Goal: Task Accomplishment & Management: Use online tool/utility

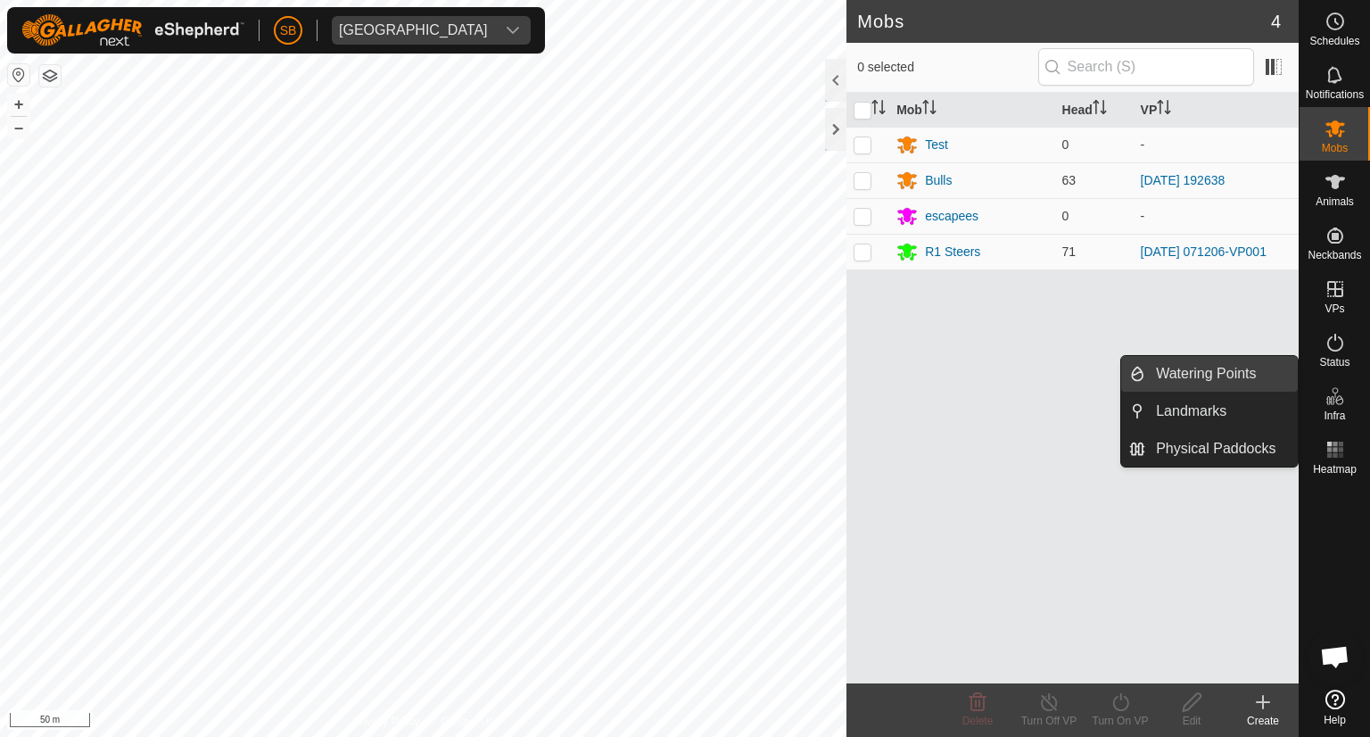
click at [1203, 375] on link "Watering Points" at bounding box center [1222, 374] width 153 height 36
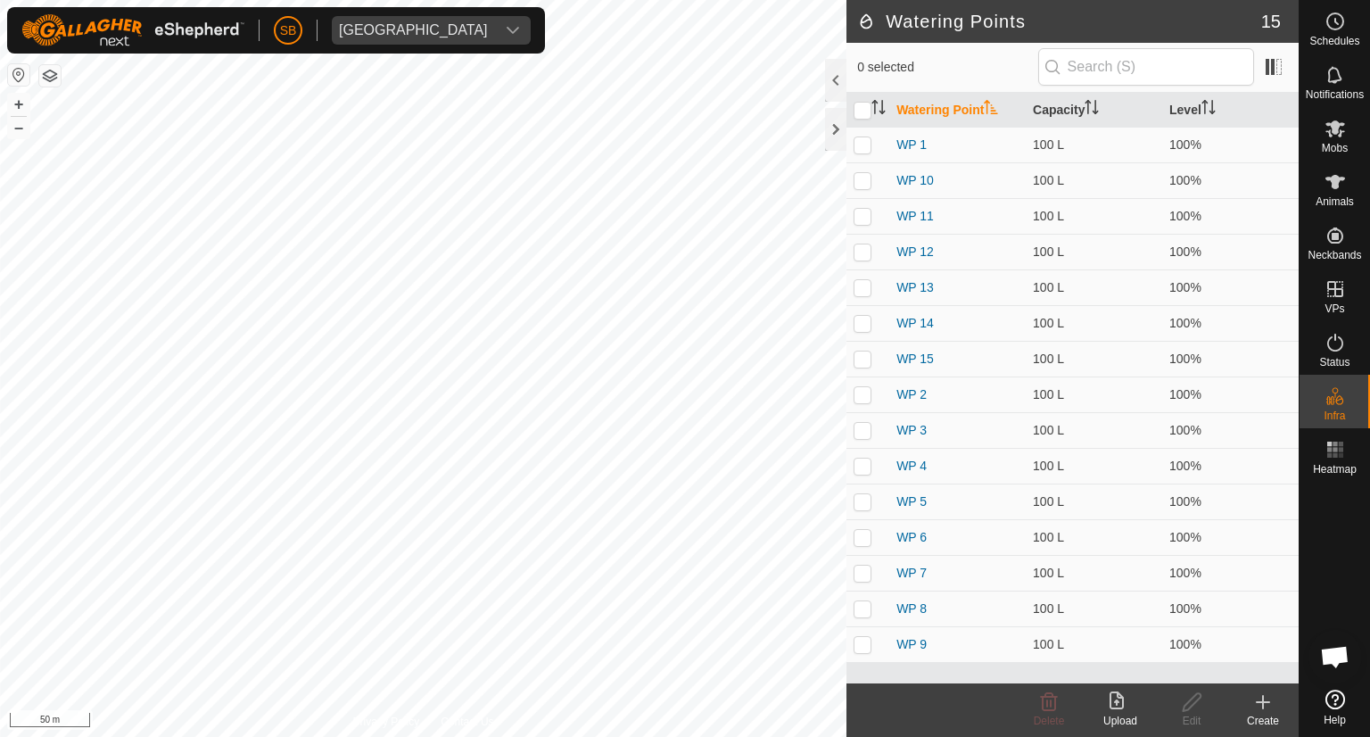
click at [1266, 704] on icon at bounding box center [1263, 701] width 21 height 21
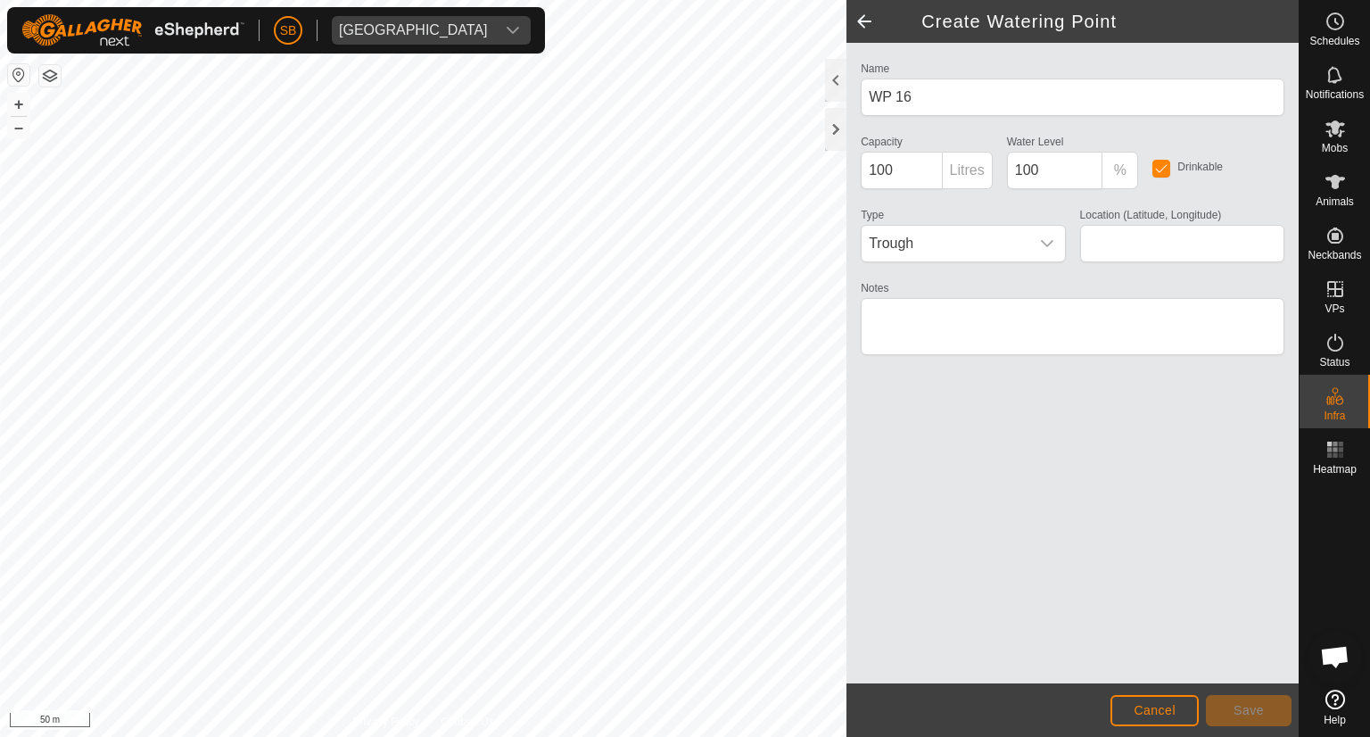
type input "-38.562216, 177.912815"
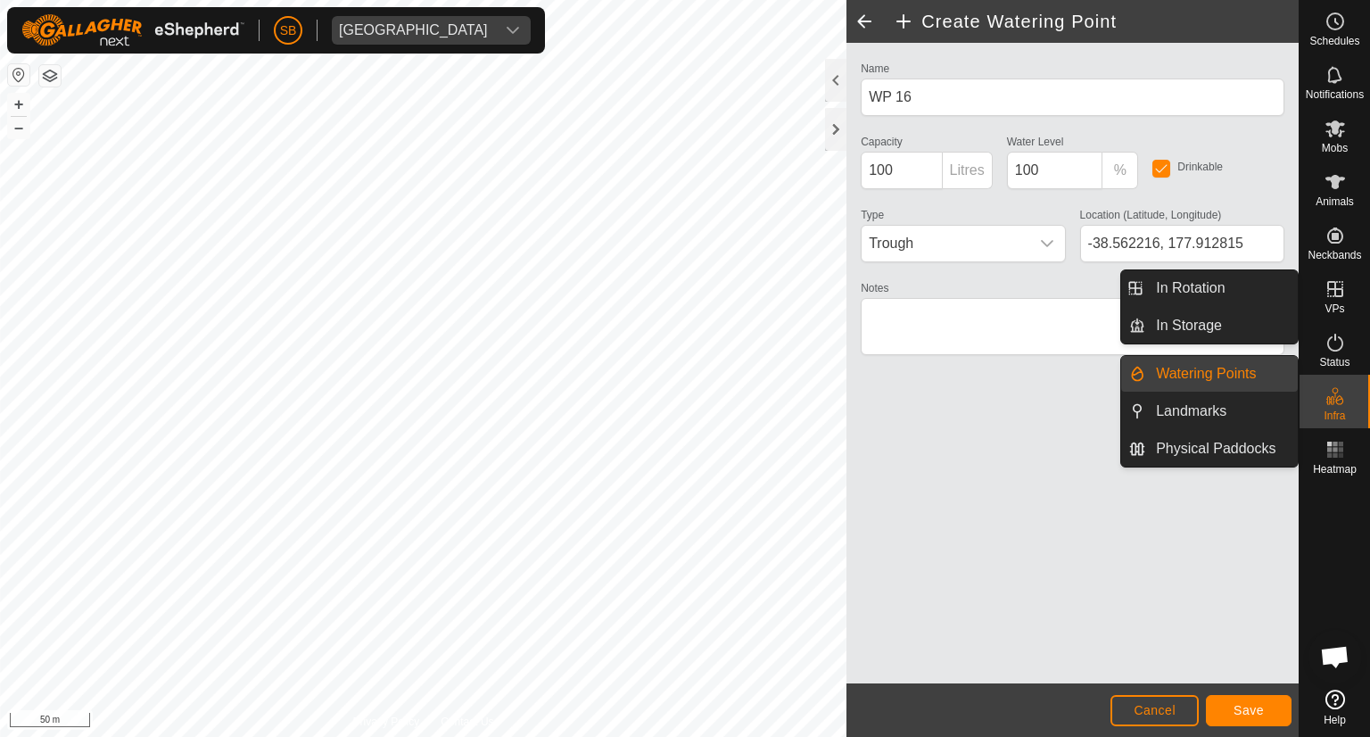
click at [1341, 297] on icon at bounding box center [1336, 289] width 16 height 16
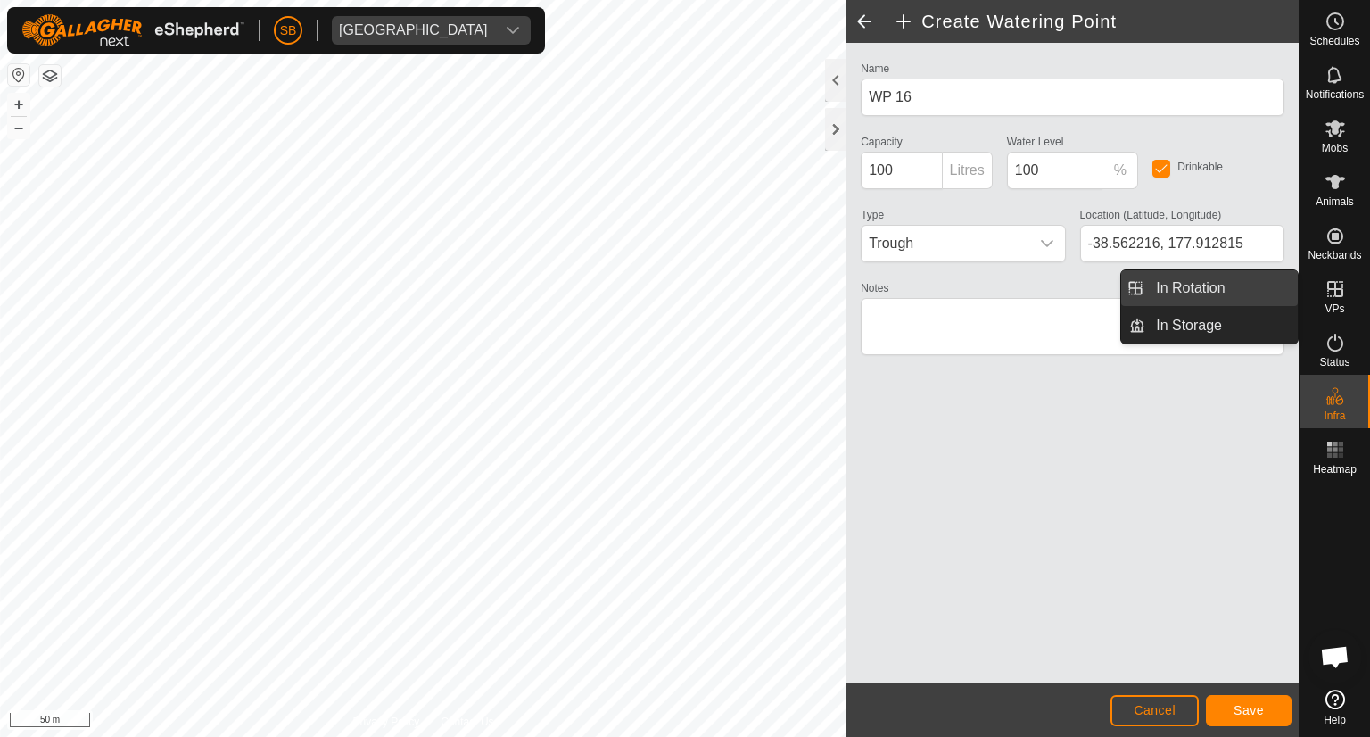
click at [1213, 294] on link "In Rotation" at bounding box center [1222, 288] width 153 height 36
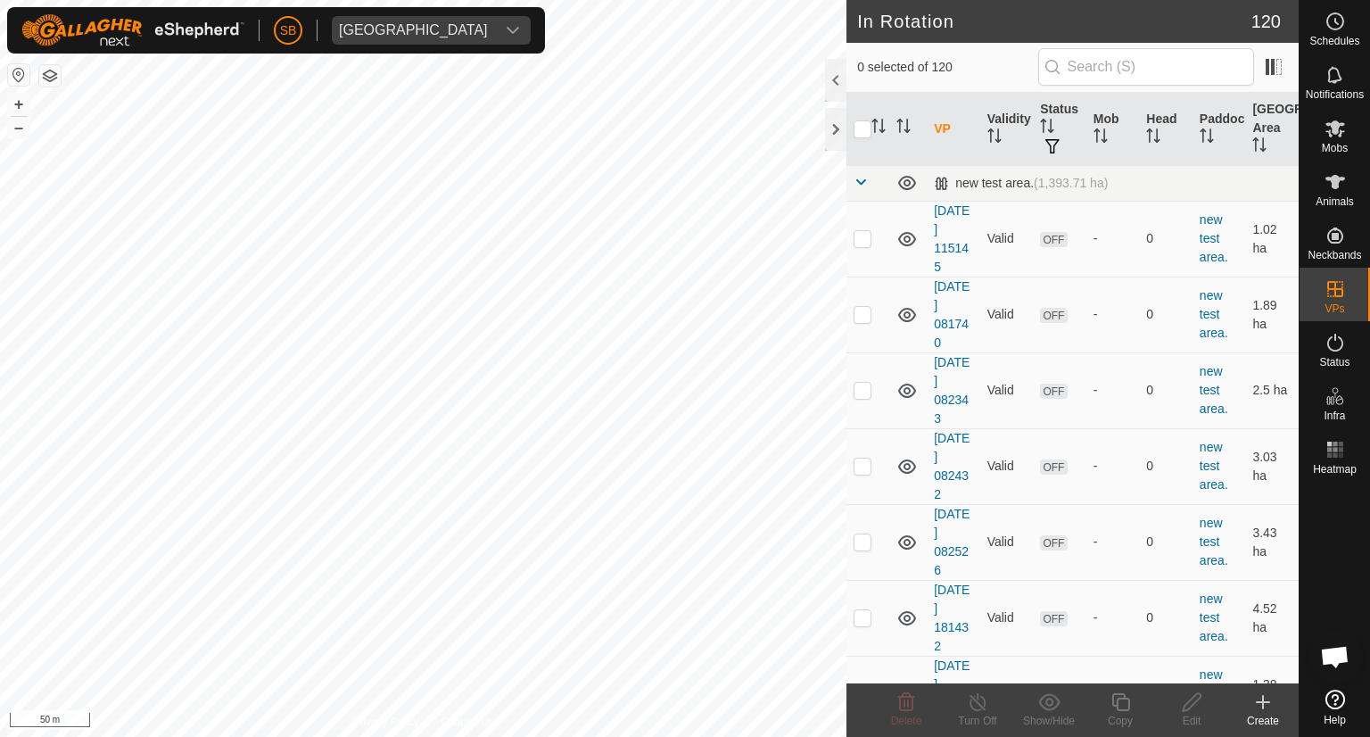
click at [1266, 700] on icon at bounding box center [1263, 701] width 21 height 21
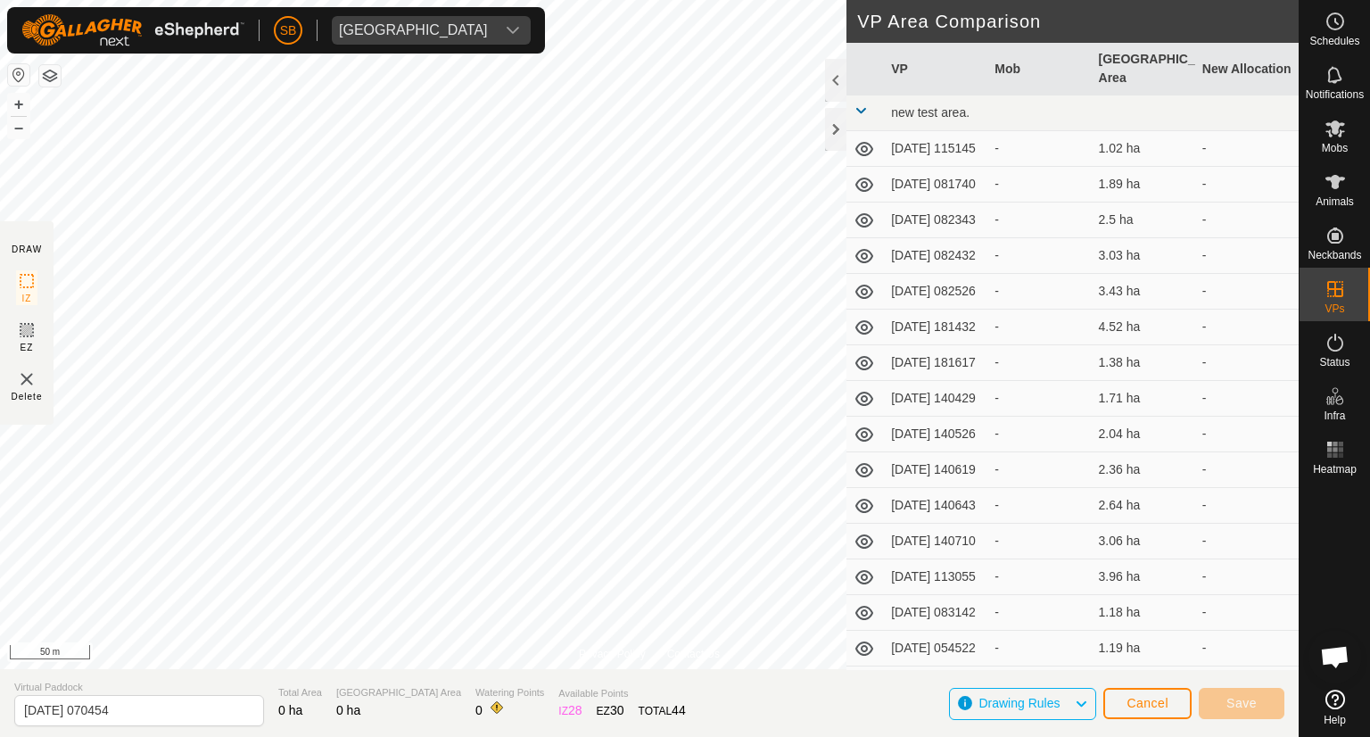
click at [1153, 702] on span "Cancel" at bounding box center [1148, 703] width 42 height 14
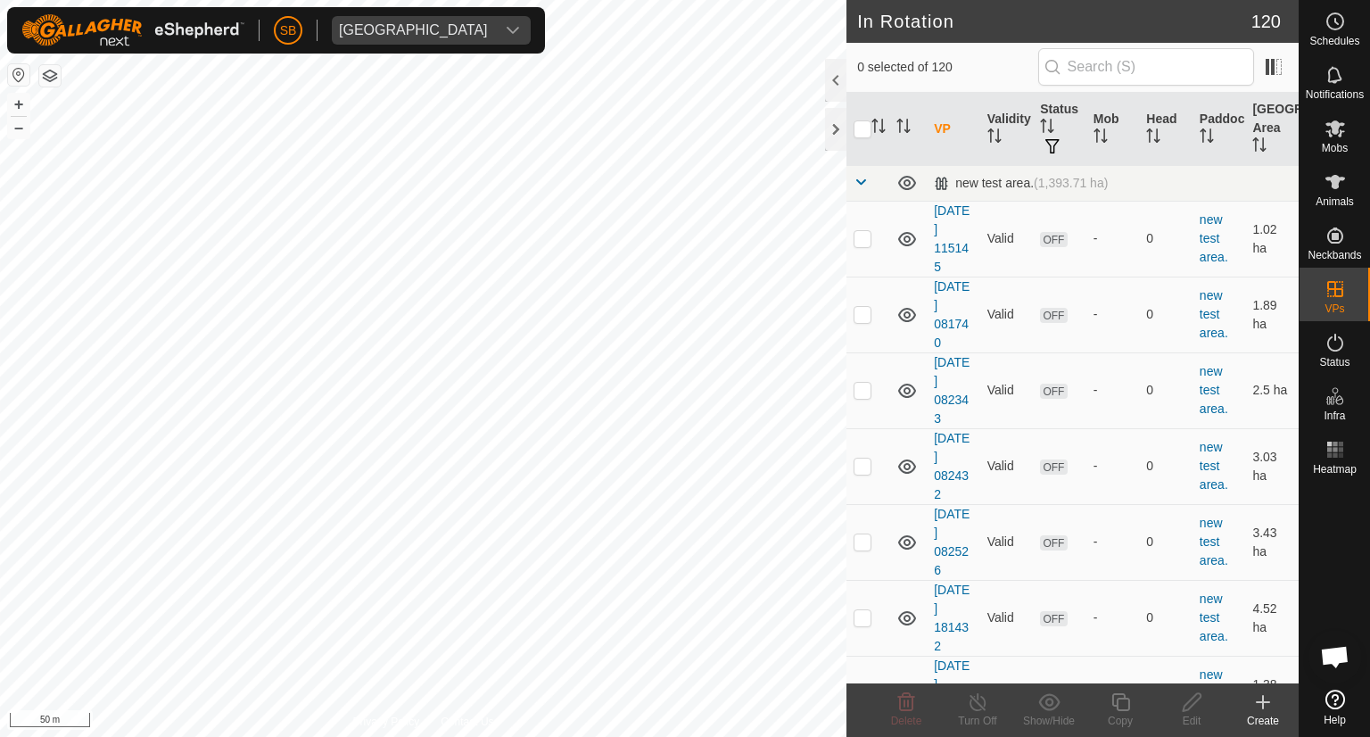
click at [1267, 711] on icon at bounding box center [1263, 701] width 21 height 21
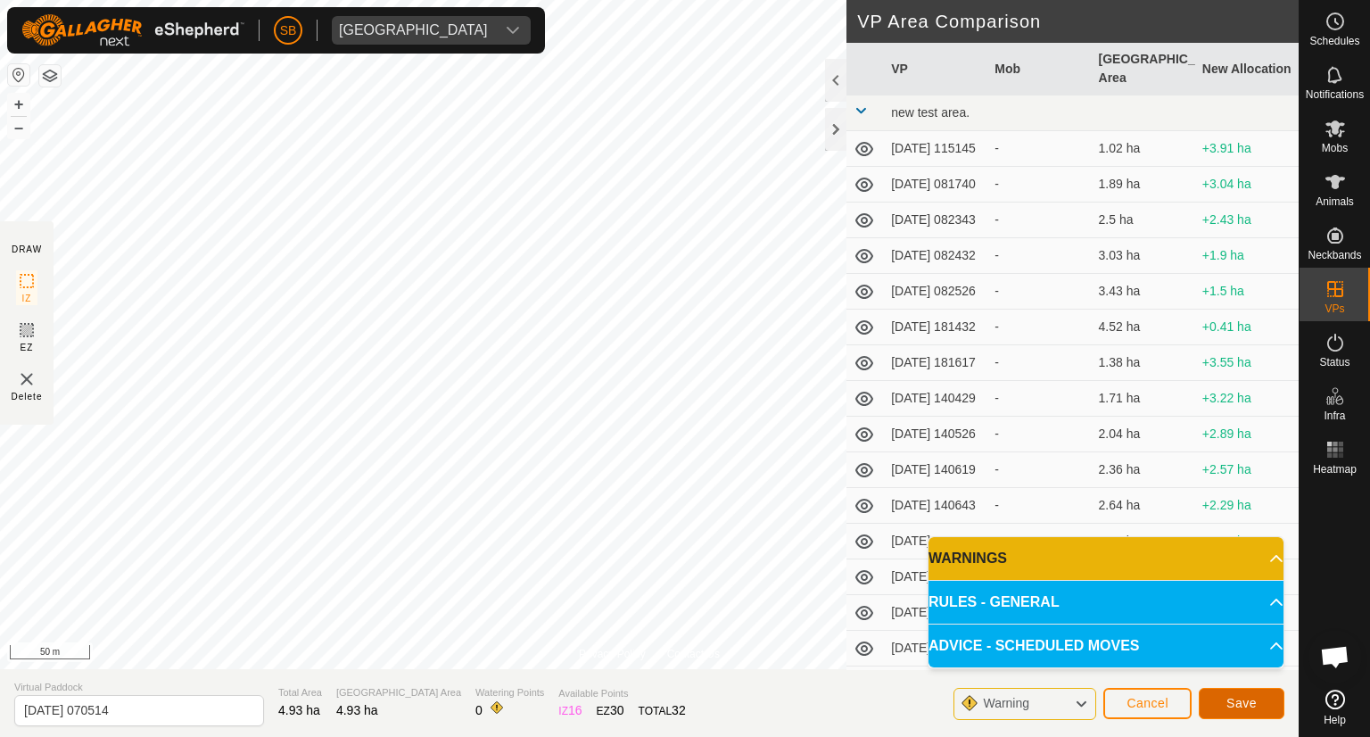
click at [1237, 702] on span "Save" at bounding box center [1242, 703] width 30 height 14
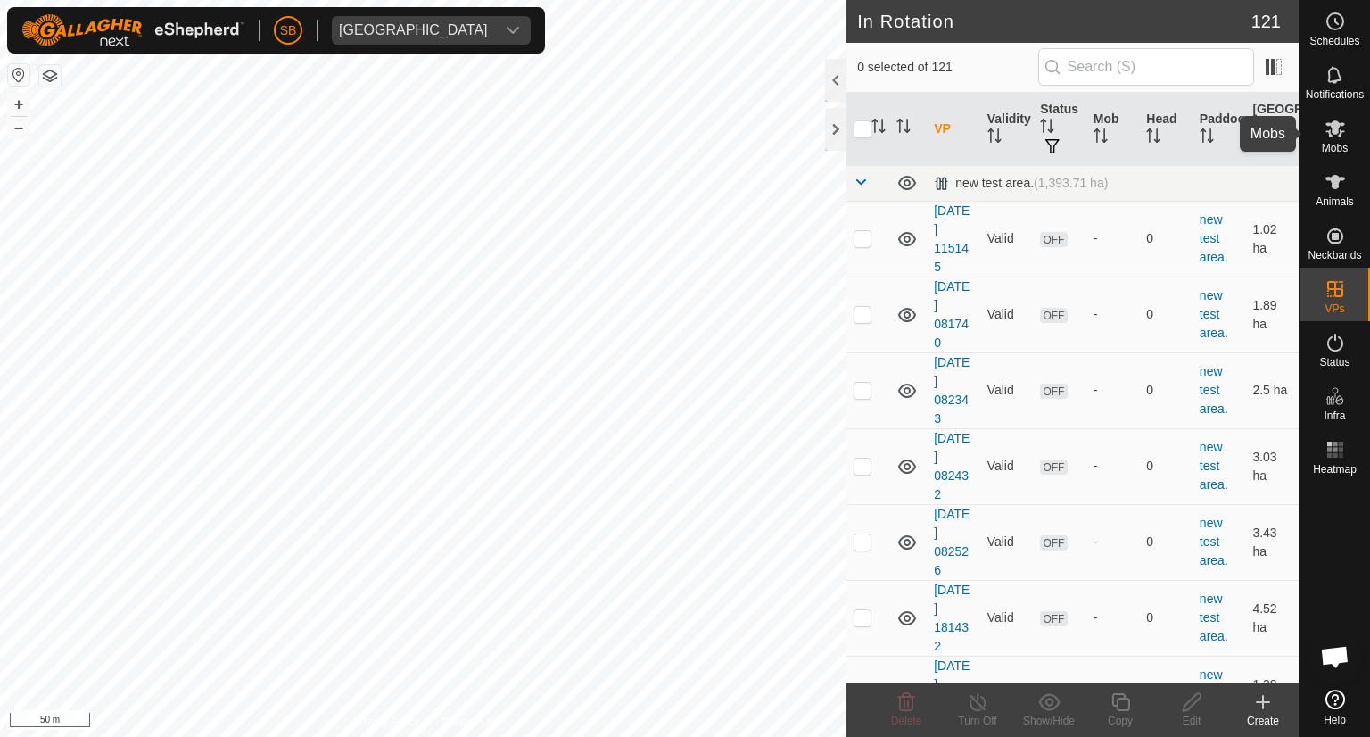
click at [1343, 130] on icon at bounding box center [1336, 128] width 20 height 17
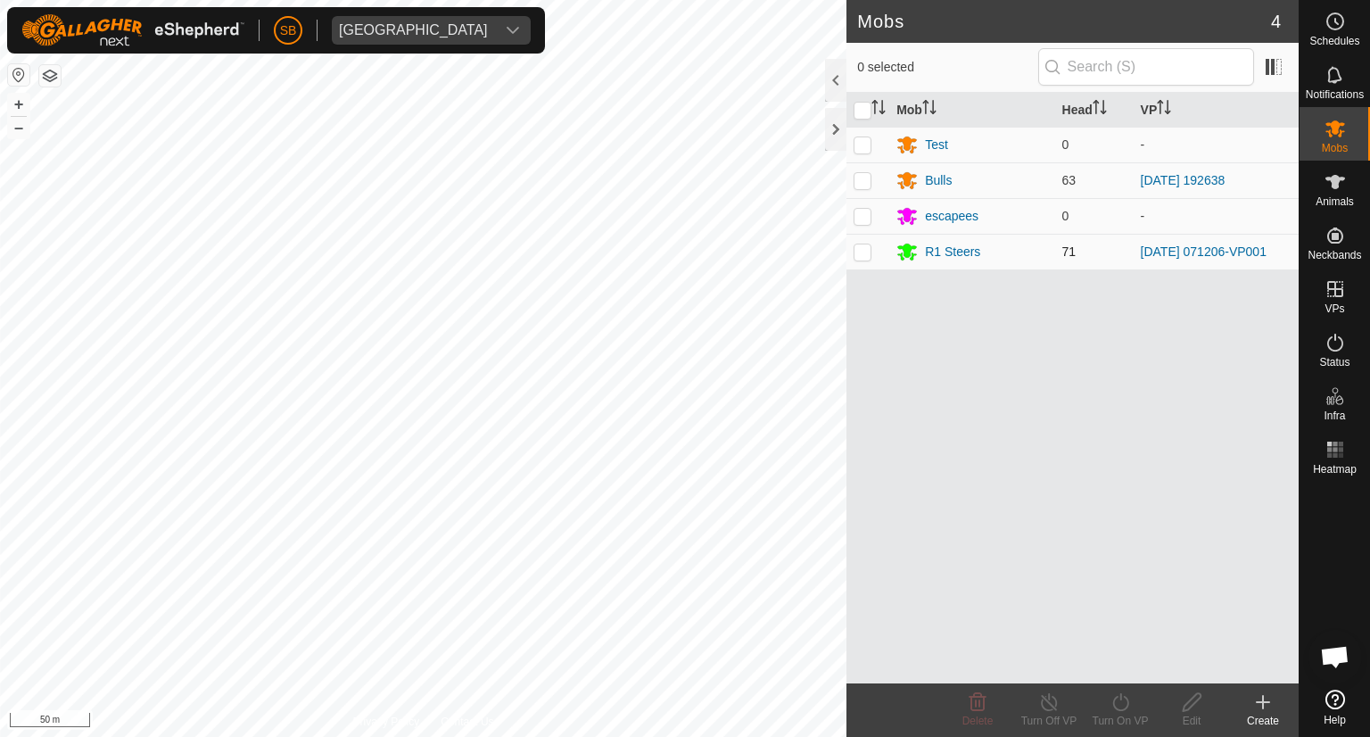
click at [866, 253] on p-checkbox at bounding box center [863, 251] width 18 height 14
checkbox input "true"
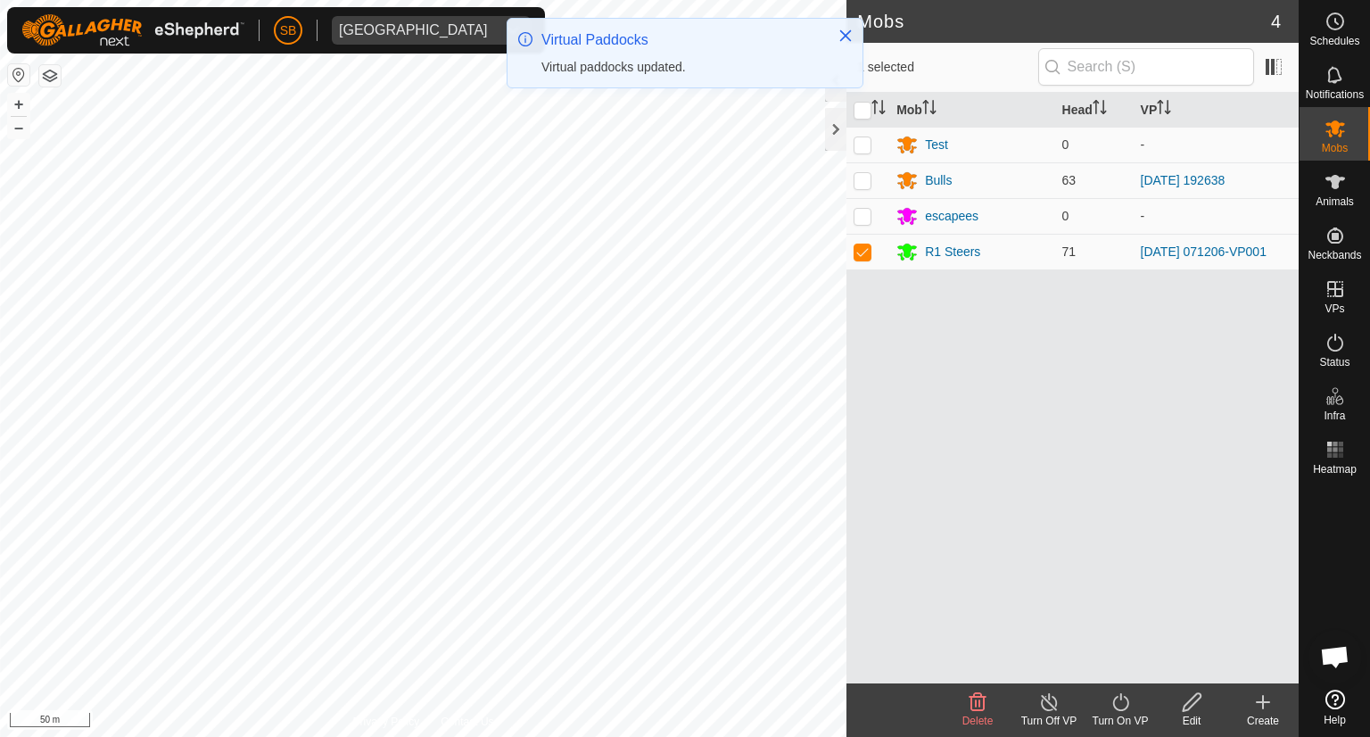
click at [1124, 697] on icon at bounding box center [1121, 702] width 16 height 18
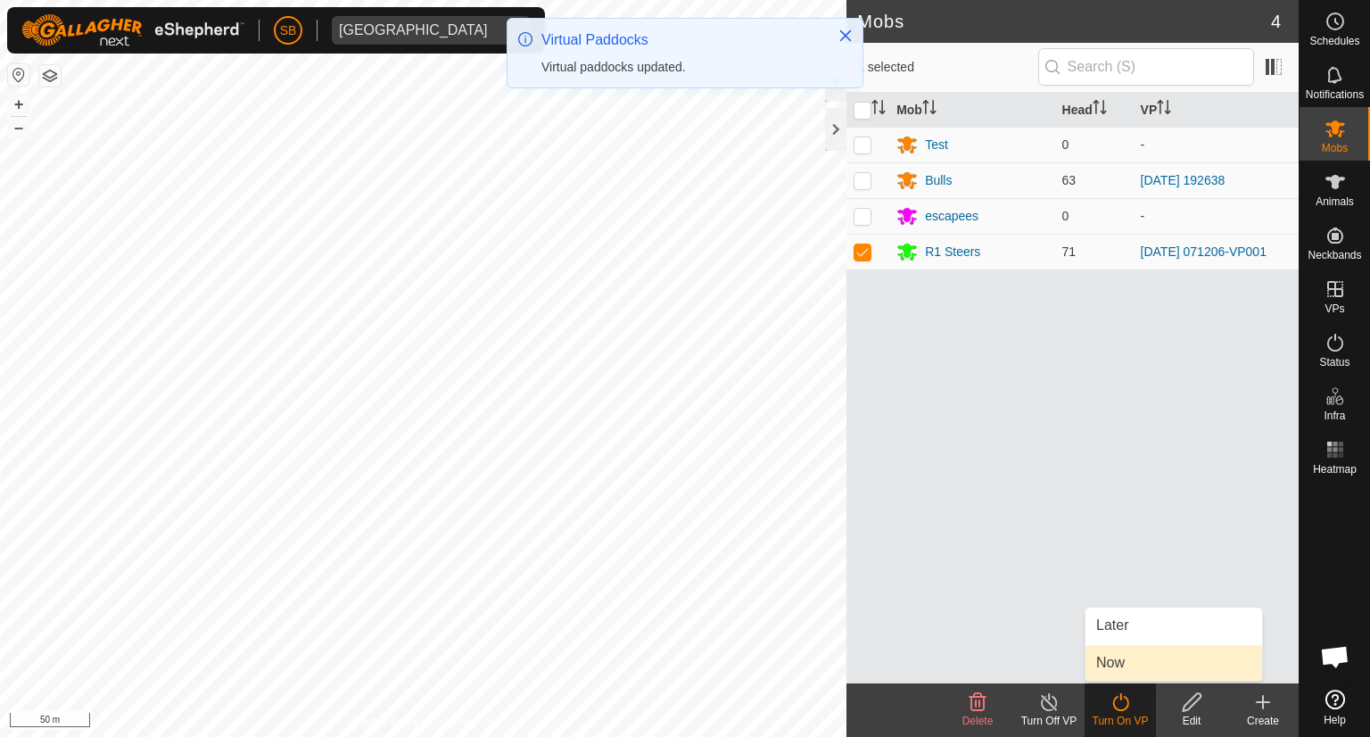
click at [1123, 656] on link "Now" at bounding box center [1174, 663] width 177 height 36
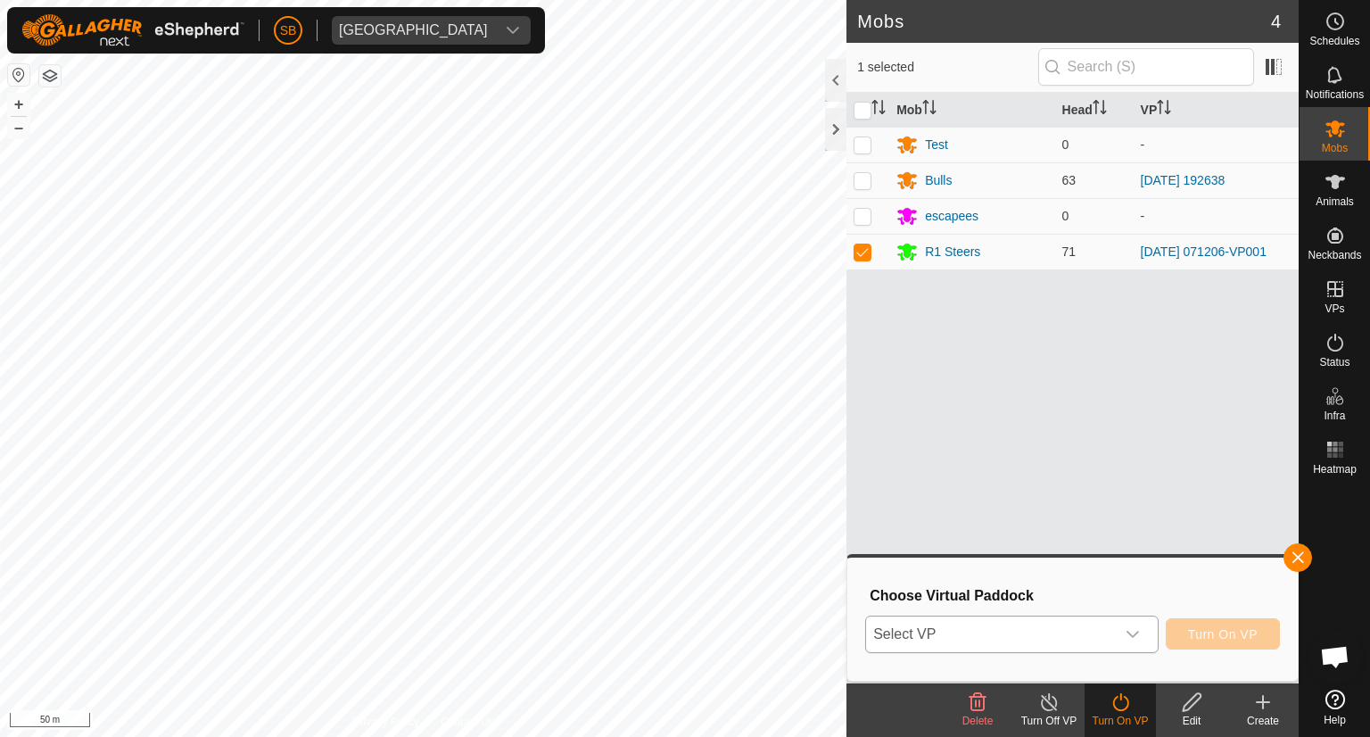
click at [1133, 627] on icon "dropdown trigger" at bounding box center [1133, 634] width 14 height 14
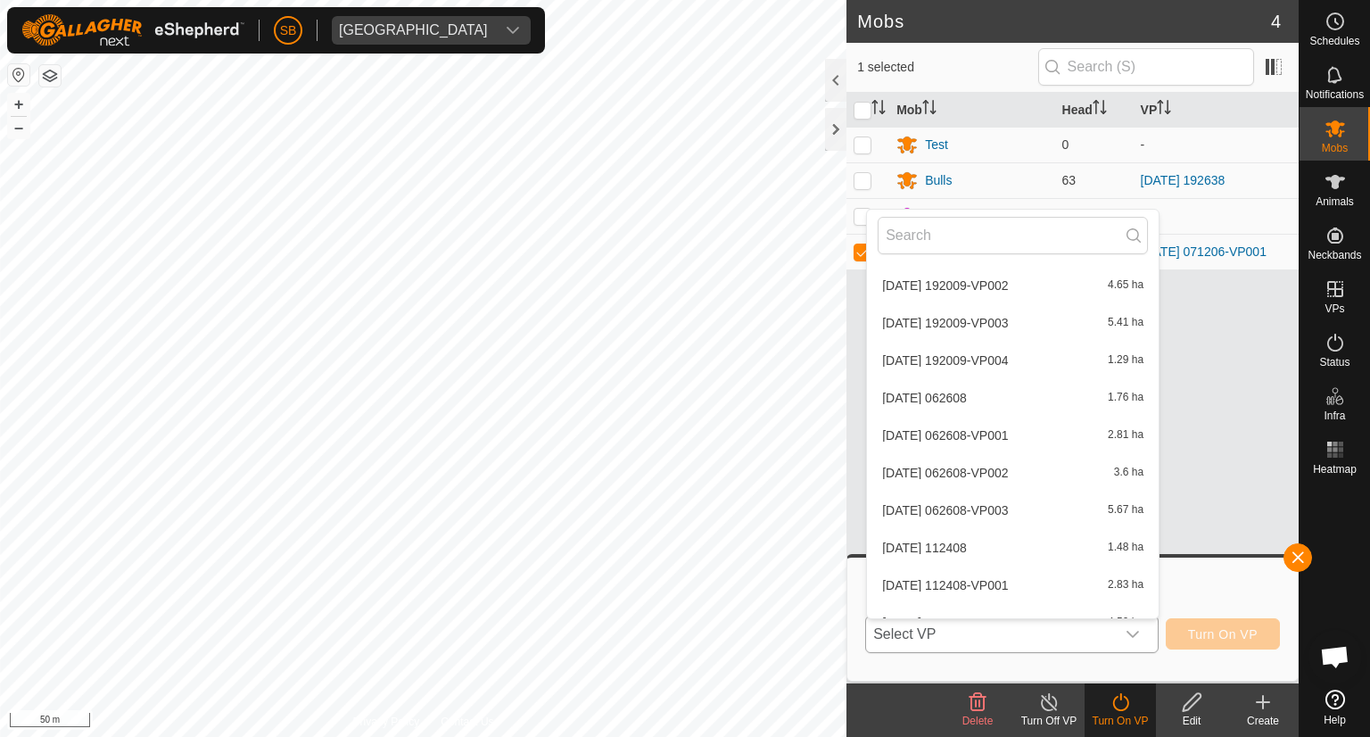
scroll to position [4217, 0]
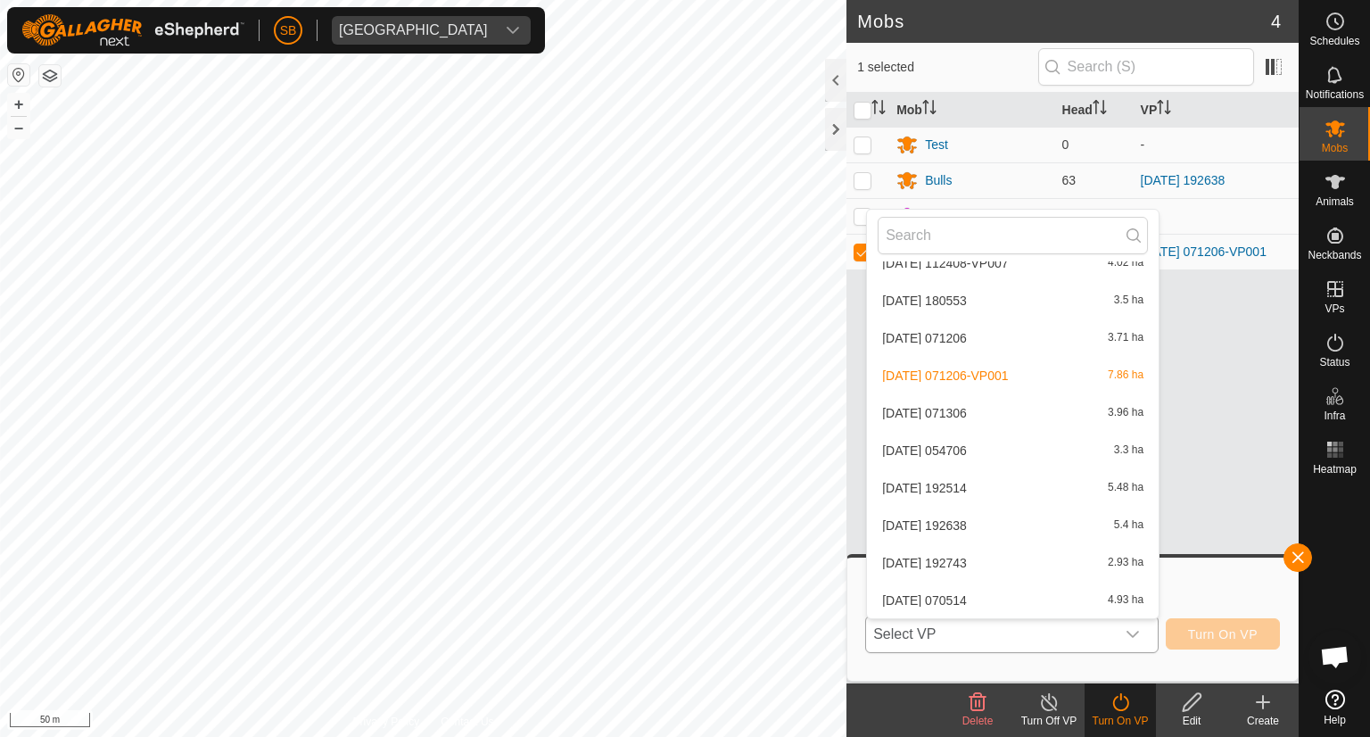
click at [1030, 599] on li "[DATE] 070514 4.93 ha" at bounding box center [1013, 601] width 292 height 36
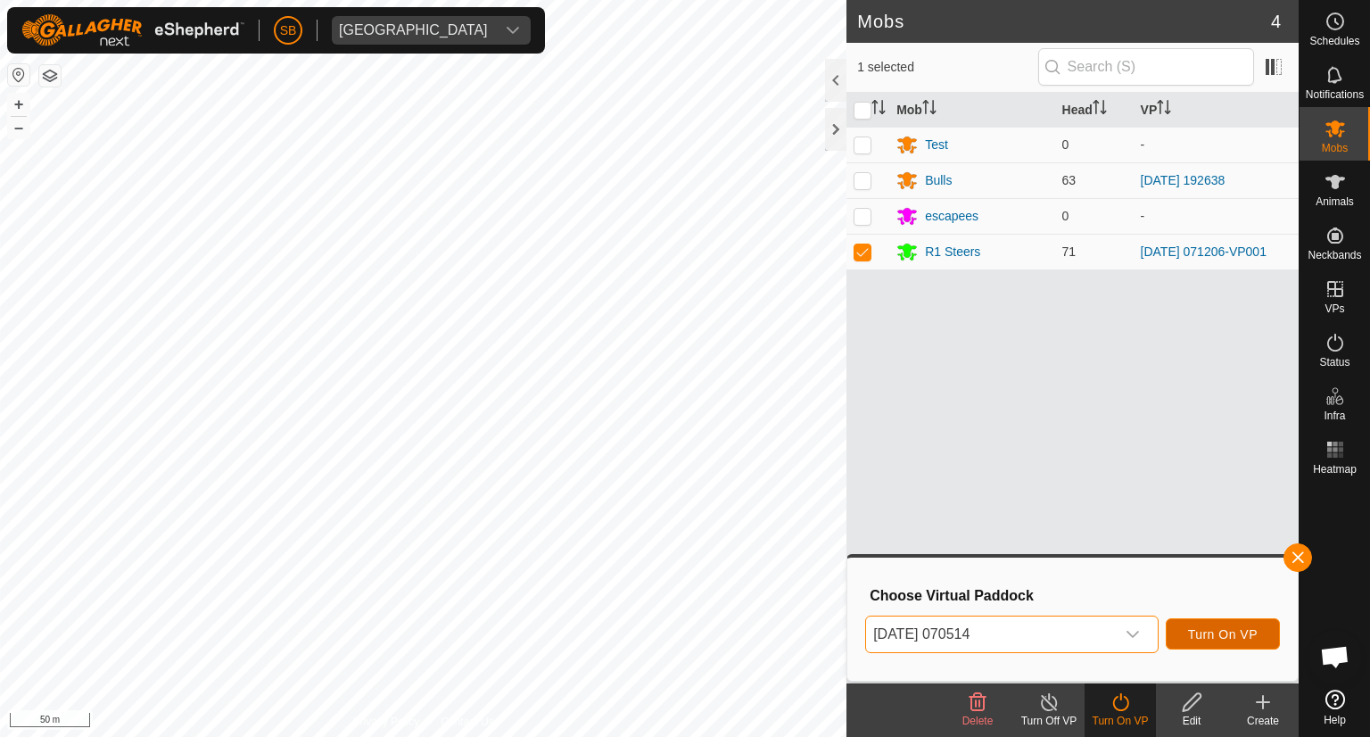
click at [1242, 619] on button "Turn On VP" at bounding box center [1223, 633] width 114 height 31
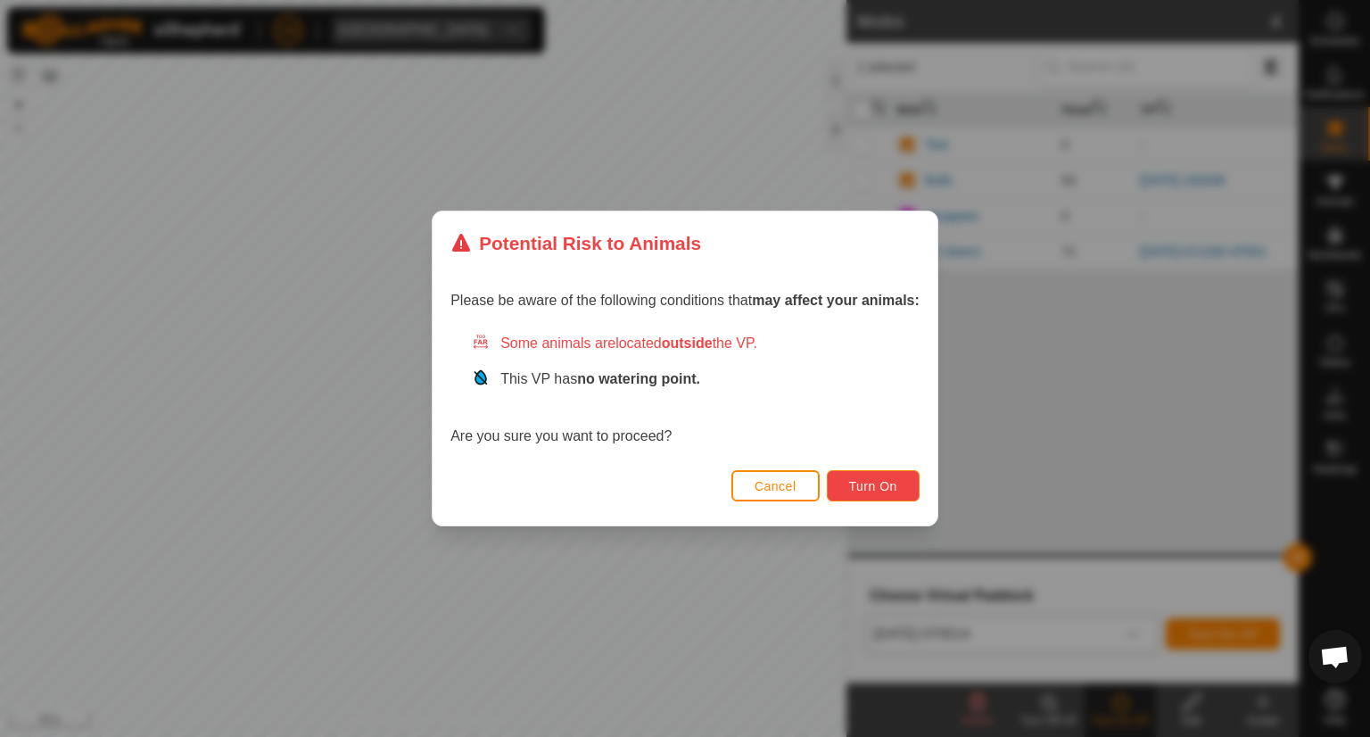
click at [882, 485] on span "Turn On" at bounding box center [873, 486] width 48 height 14
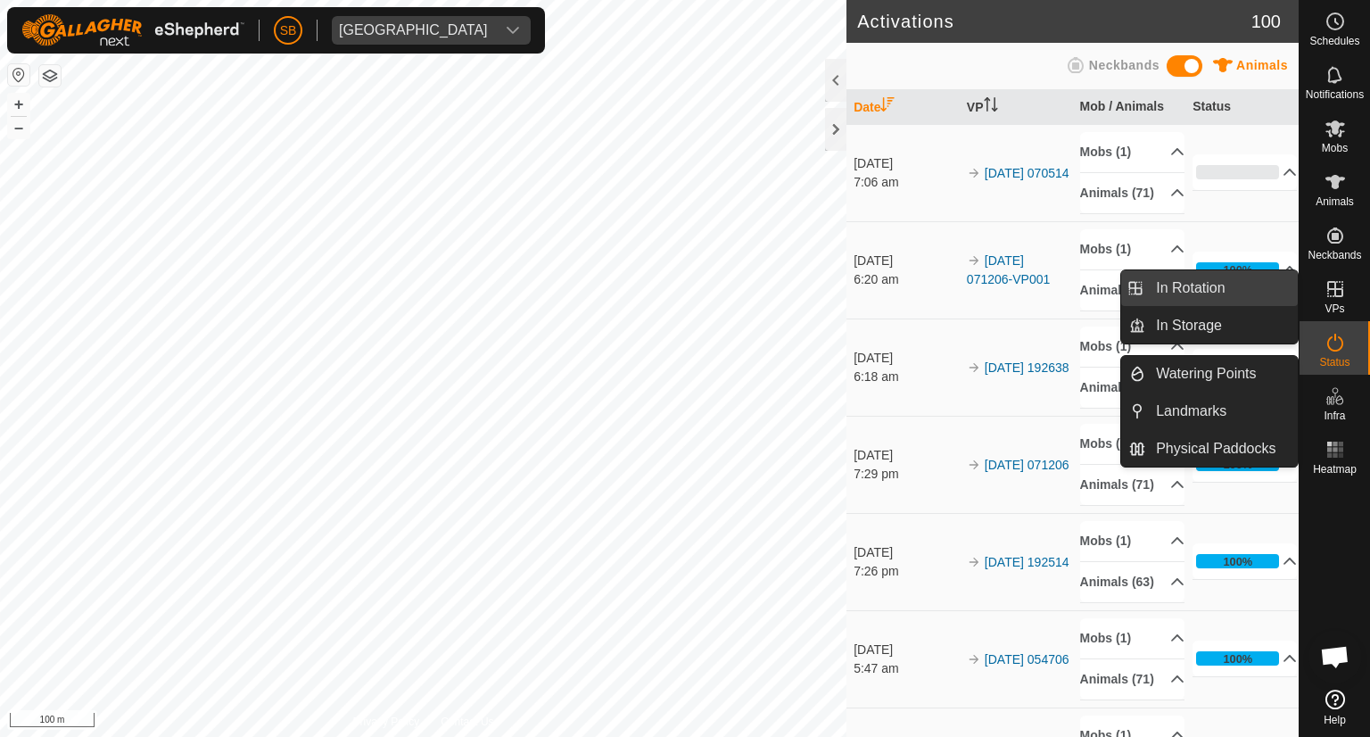
click at [1215, 292] on link "In Rotation" at bounding box center [1222, 288] width 153 height 36
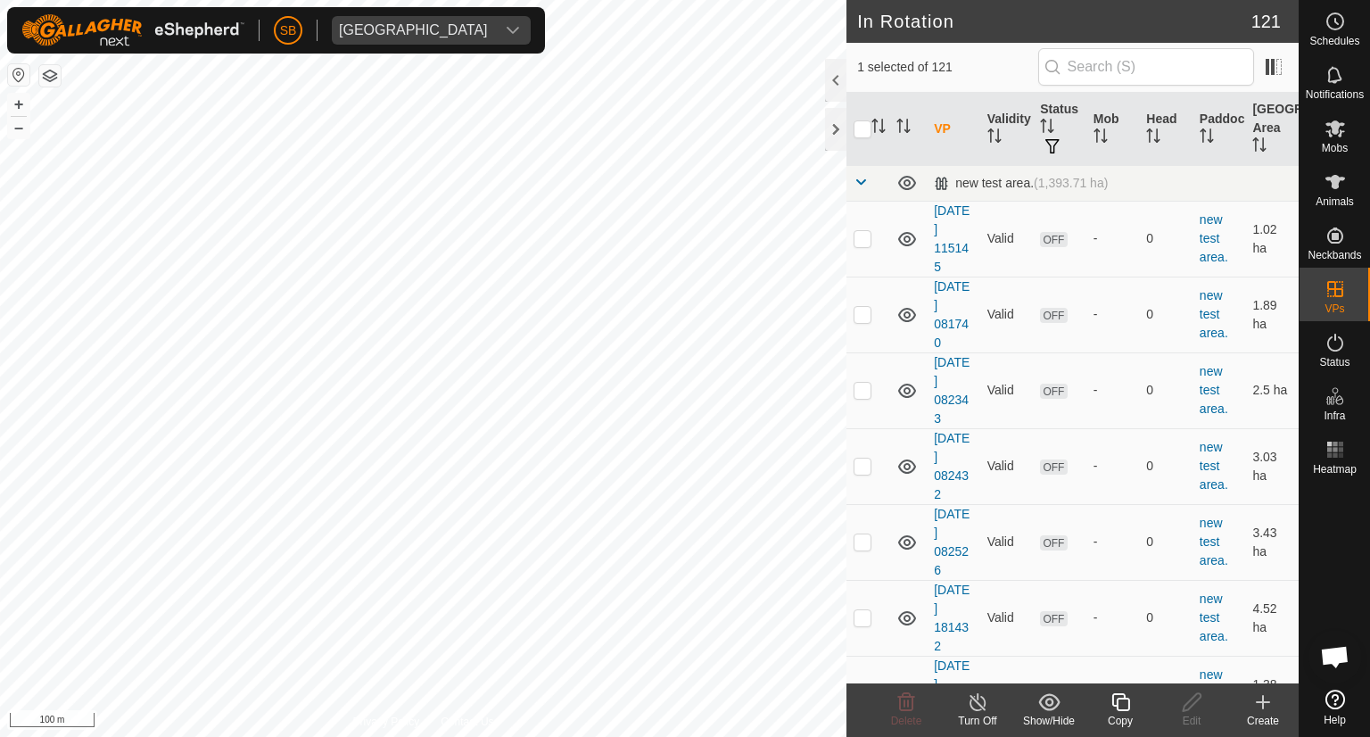
click at [1270, 702] on icon at bounding box center [1263, 702] width 12 height 0
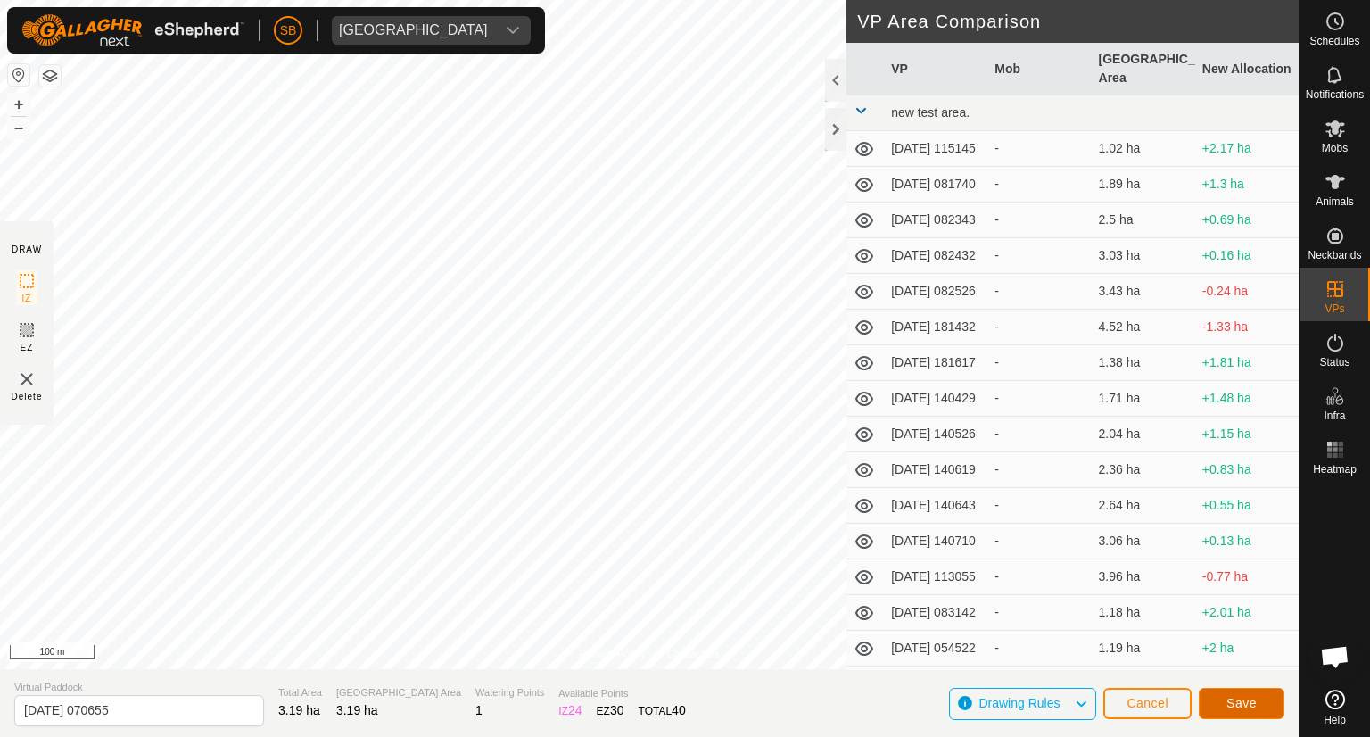
click at [1227, 699] on span "Save" at bounding box center [1242, 703] width 30 height 14
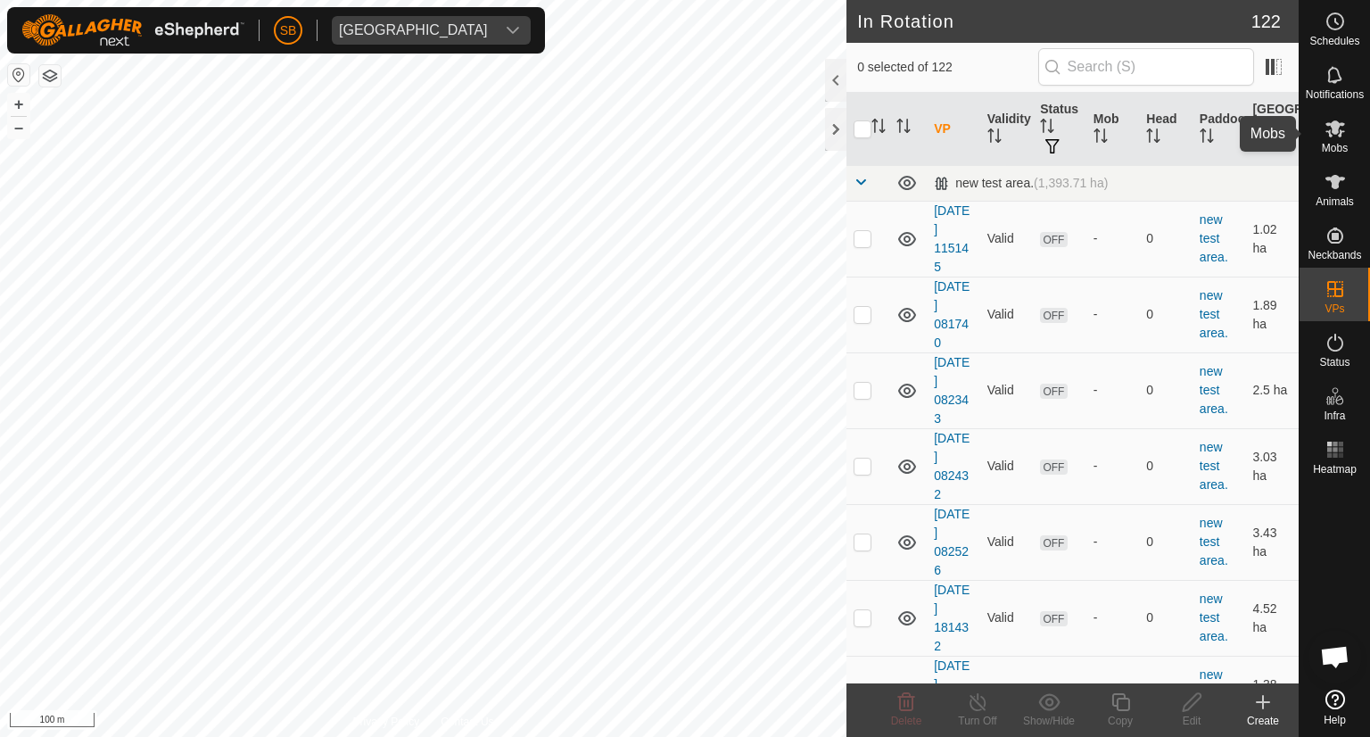
click at [1341, 123] on icon at bounding box center [1336, 128] width 20 height 17
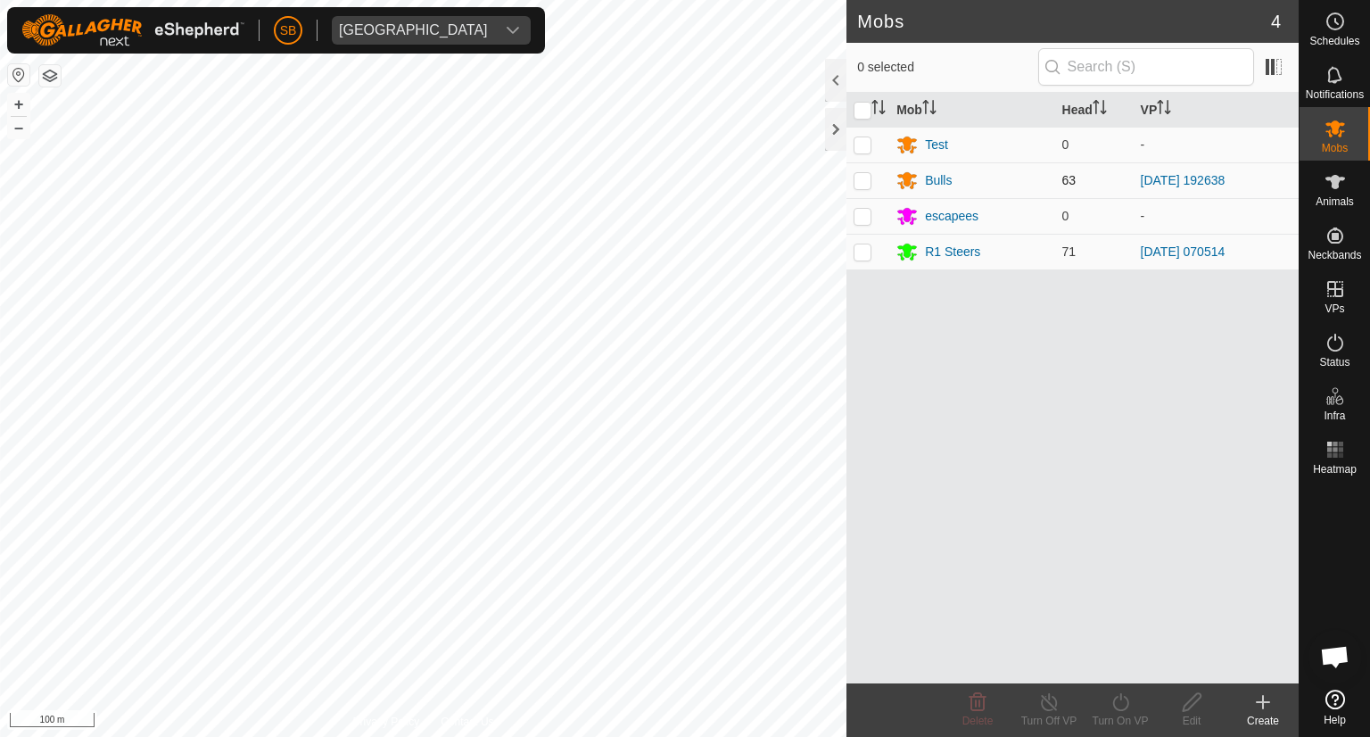
click at [860, 177] on p-checkbox at bounding box center [863, 180] width 18 height 14
checkbox input "true"
click at [1124, 699] on icon at bounding box center [1121, 701] width 22 height 21
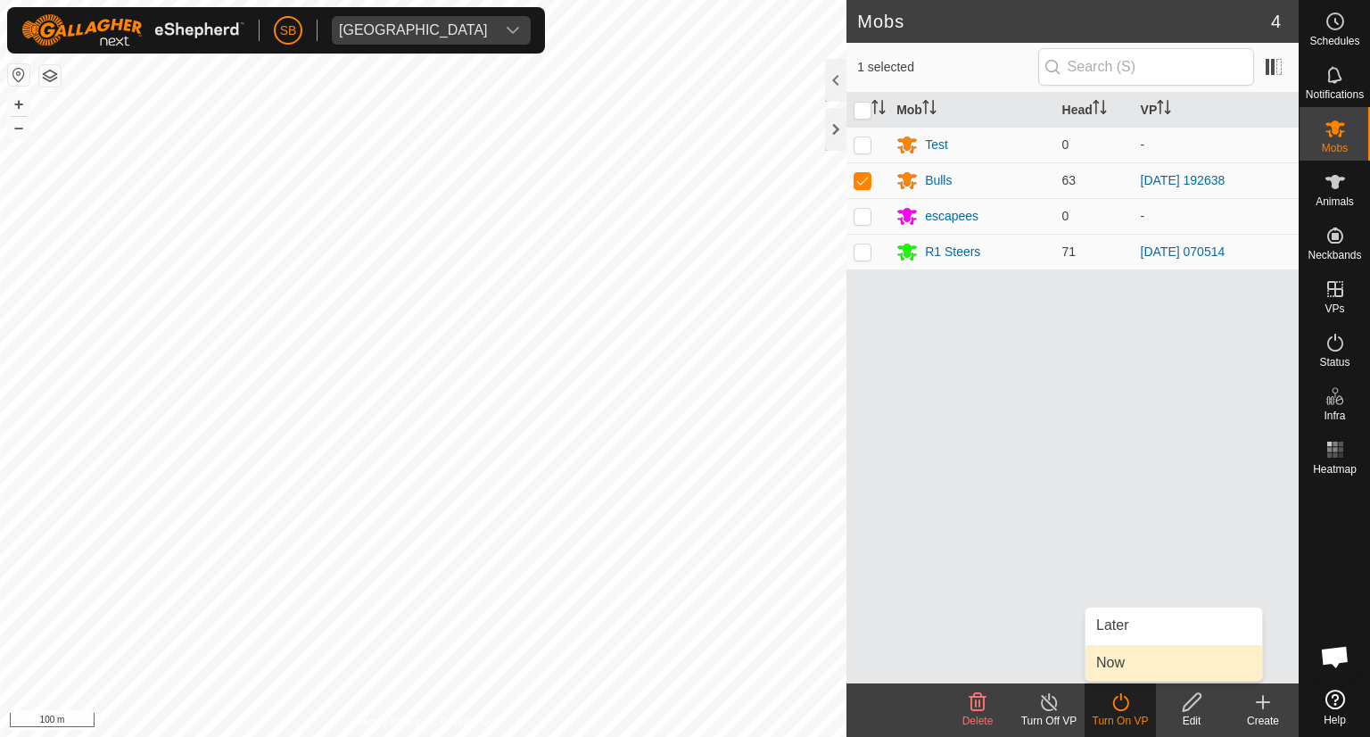
click at [1121, 665] on link "Now" at bounding box center [1174, 663] width 177 height 36
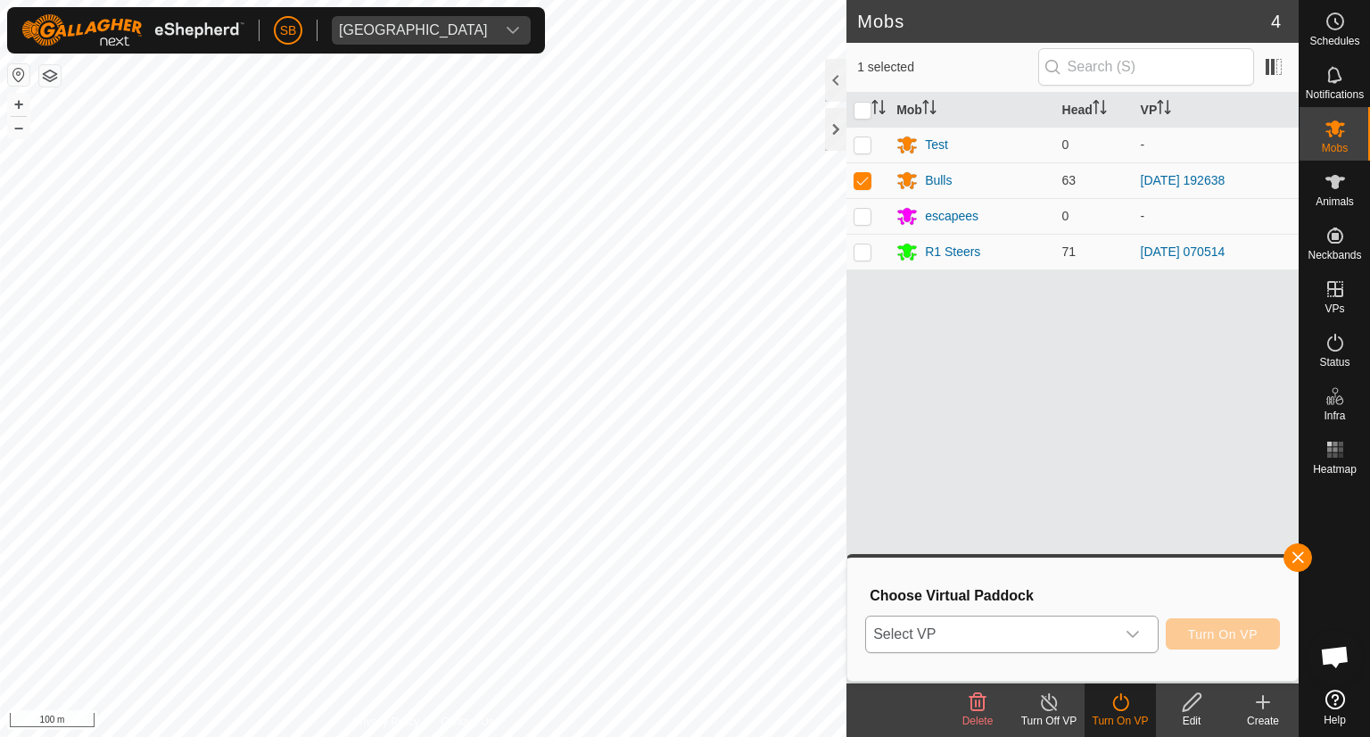
click at [1135, 636] on icon "dropdown trigger" at bounding box center [1133, 634] width 12 height 7
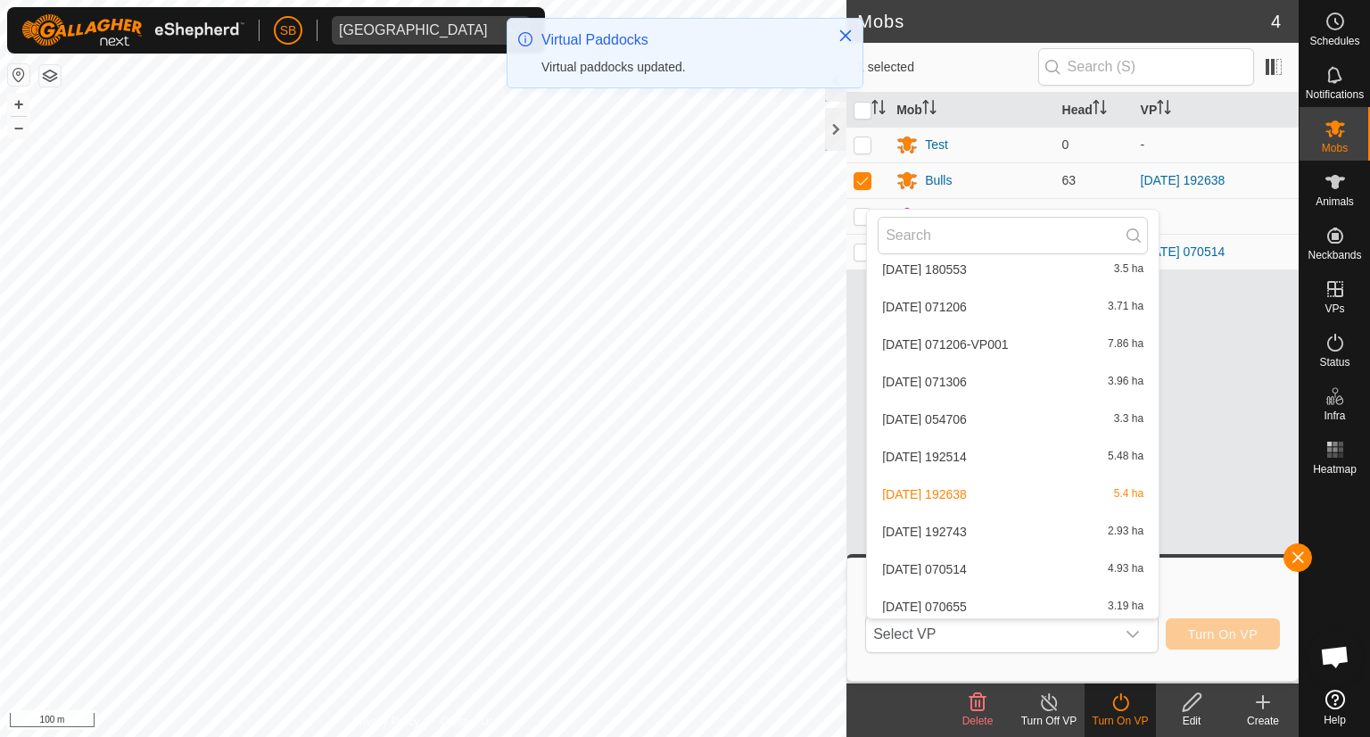
scroll to position [4254, 0]
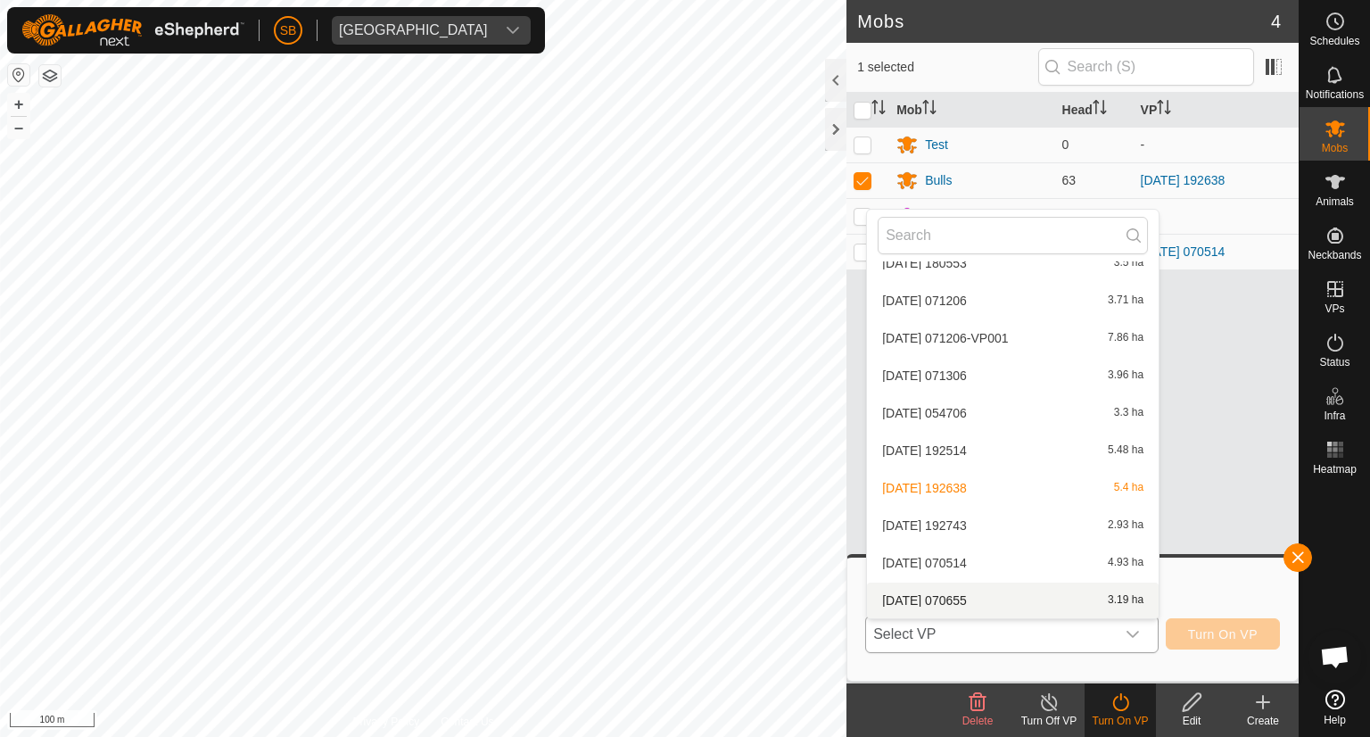
click at [1024, 600] on li "[DATE] 070655 3.19 ha" at bounding box center [1013, 601] width 292 height 36
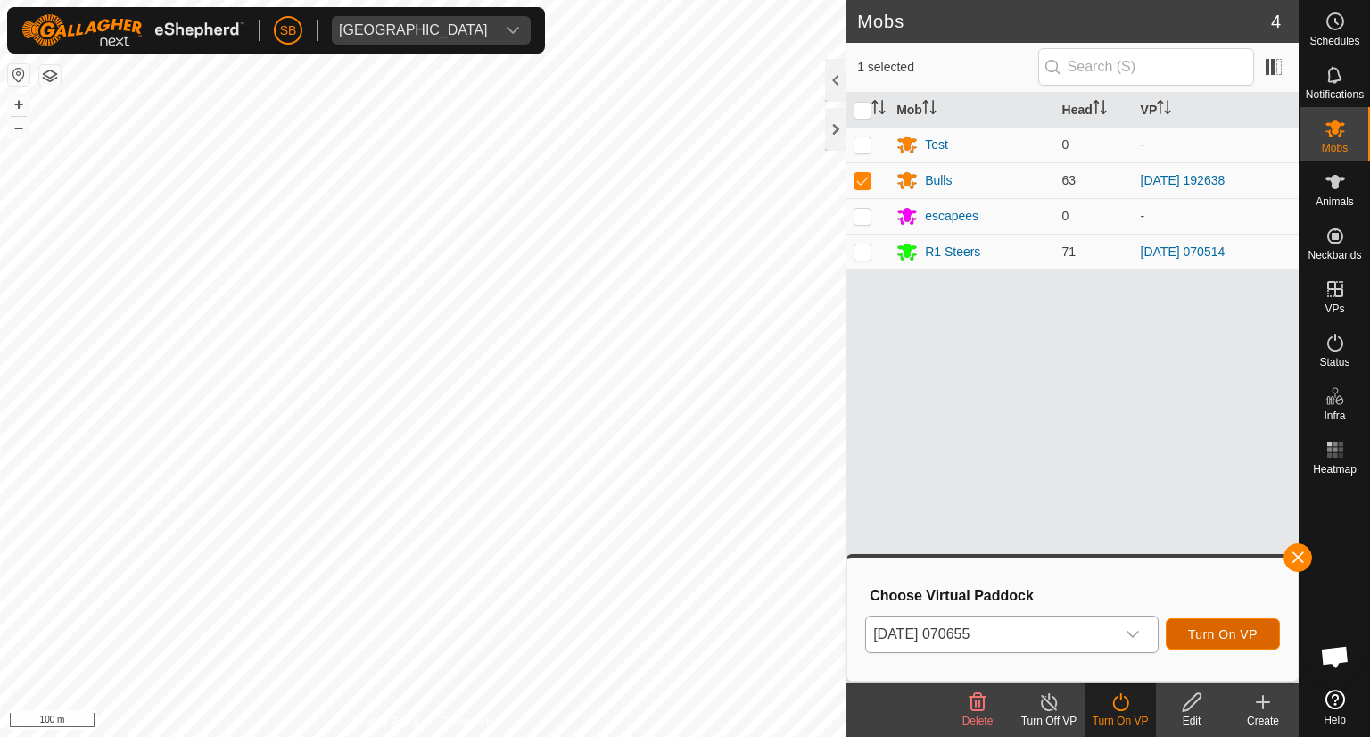
click at [1234, 634] on span "Turn On VP" at bounding box center [1223, 634] width 70 height 14
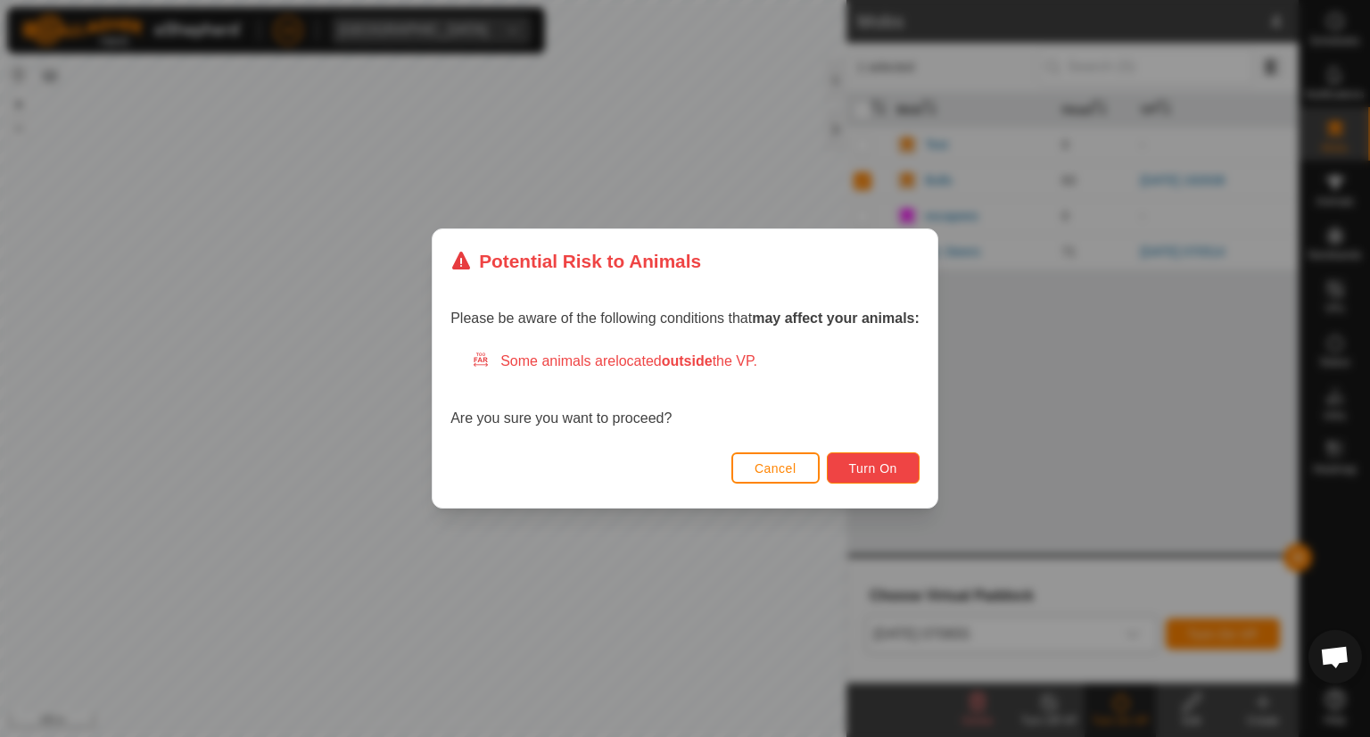
click at [878, 468] on span "Turn On" at bounding box center [873, 468] width 48 height 14
